Goal: Find contact information: Find contact information

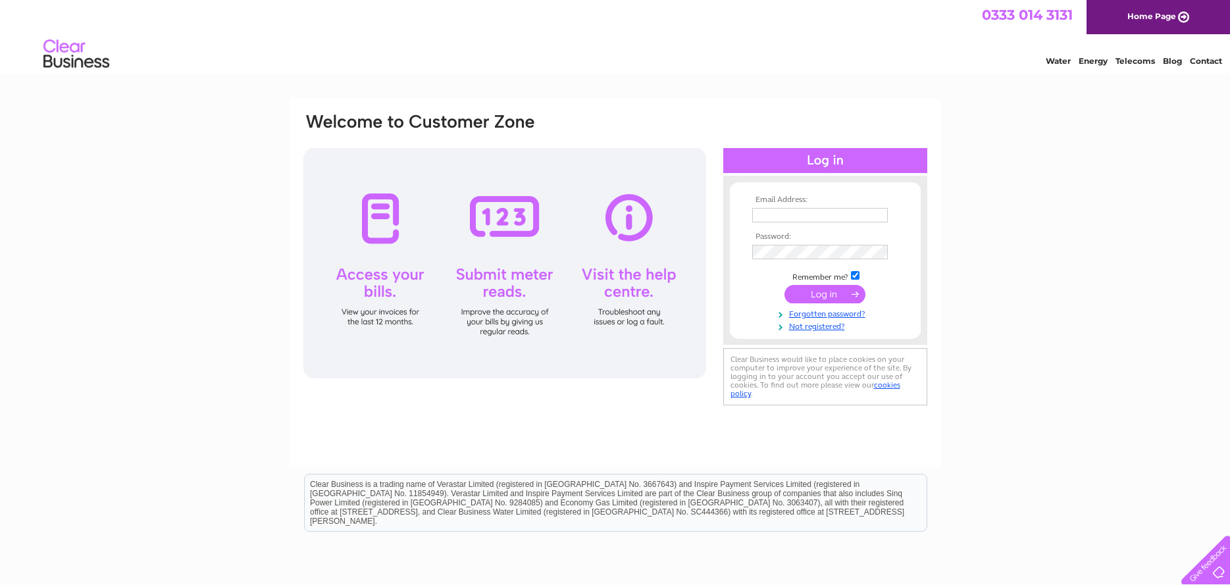
type input "helpinghandtwou@gmail.com"
drag, startPoint x: 0, startPoint y: 0, endPoint x: 826, endPoint y: 295, distance: 877.3
click at [826, 295] on input "submit" at bounding box center [825, 294] width 81 height 18
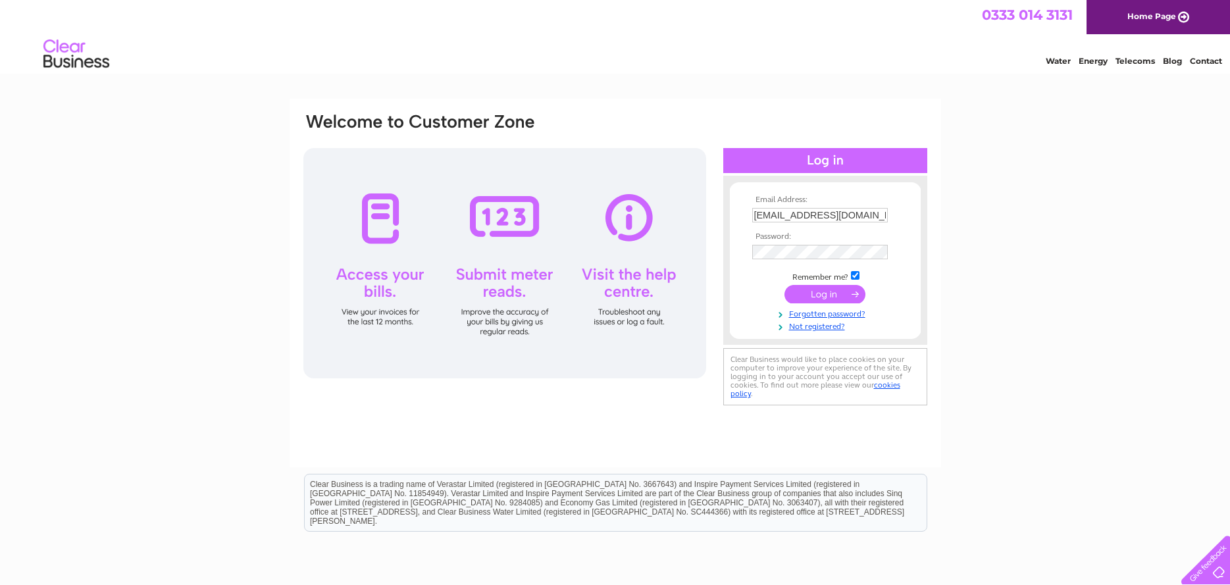
click at [826, 295] on input "submit" at bounding box center [825, 294] width 81 height 18
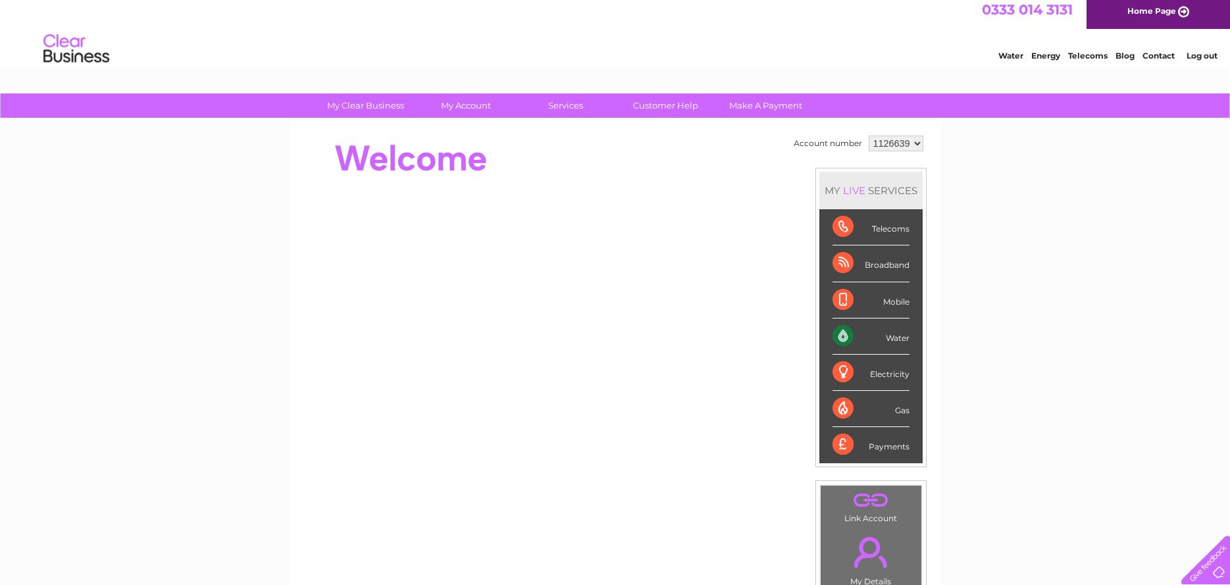
scroll to position [4, 0]
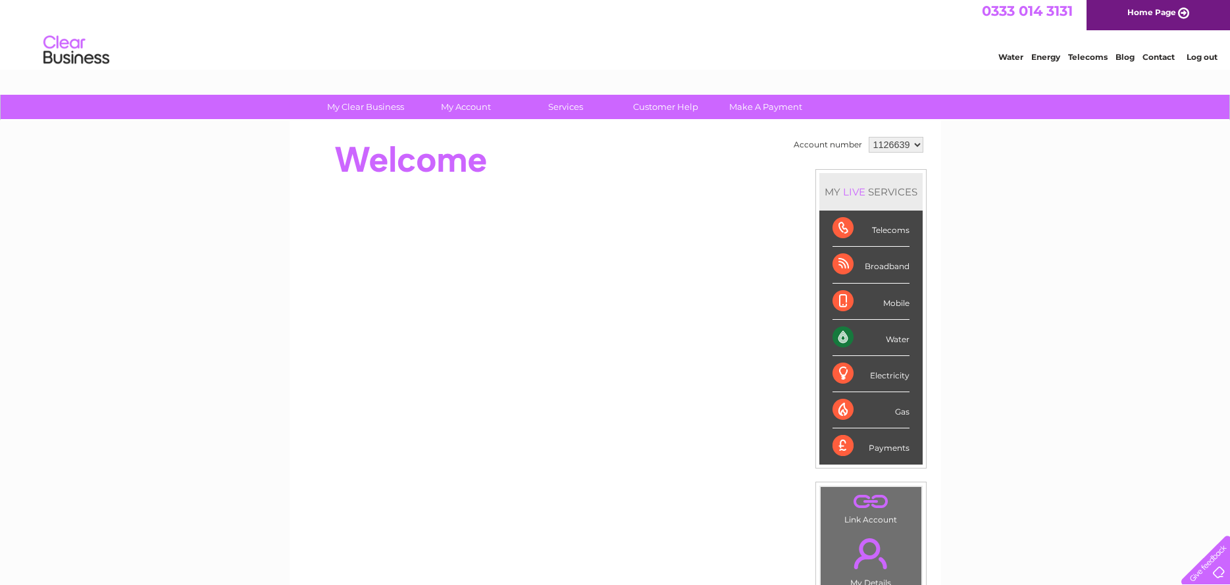
click at [667, 107] on link "Customer Help" at bounding box center [666, 107] width 109 height 24
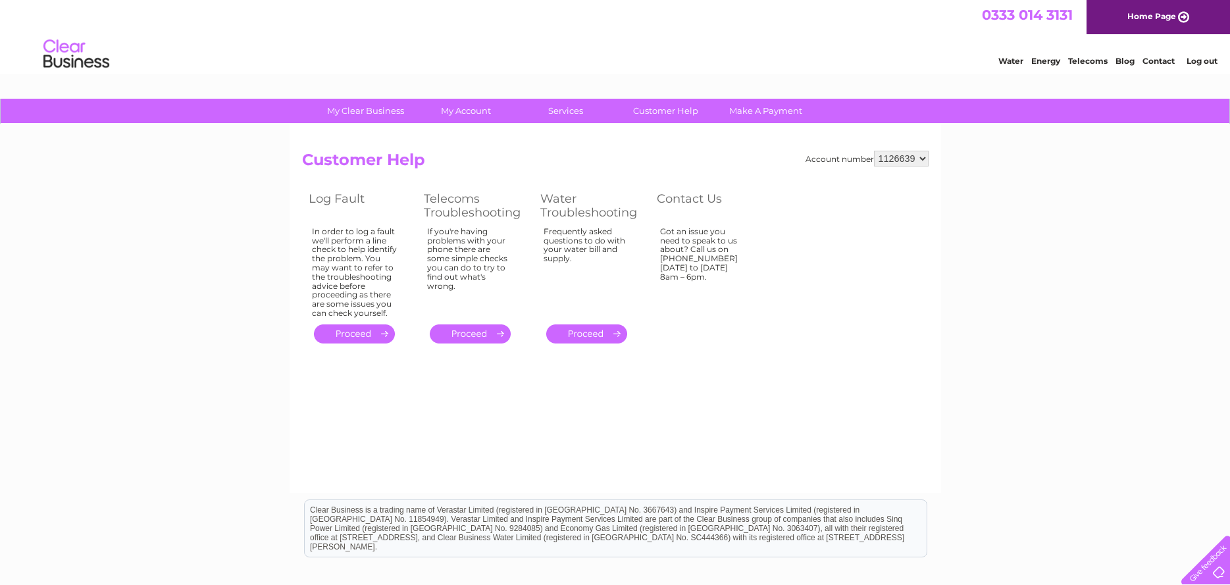
click at [681, 199] on th "Contact Us" at bounding box center [707, 205] width 115 height 35
